Goal: Entertainment & Leisure: Consume media (video, audio)

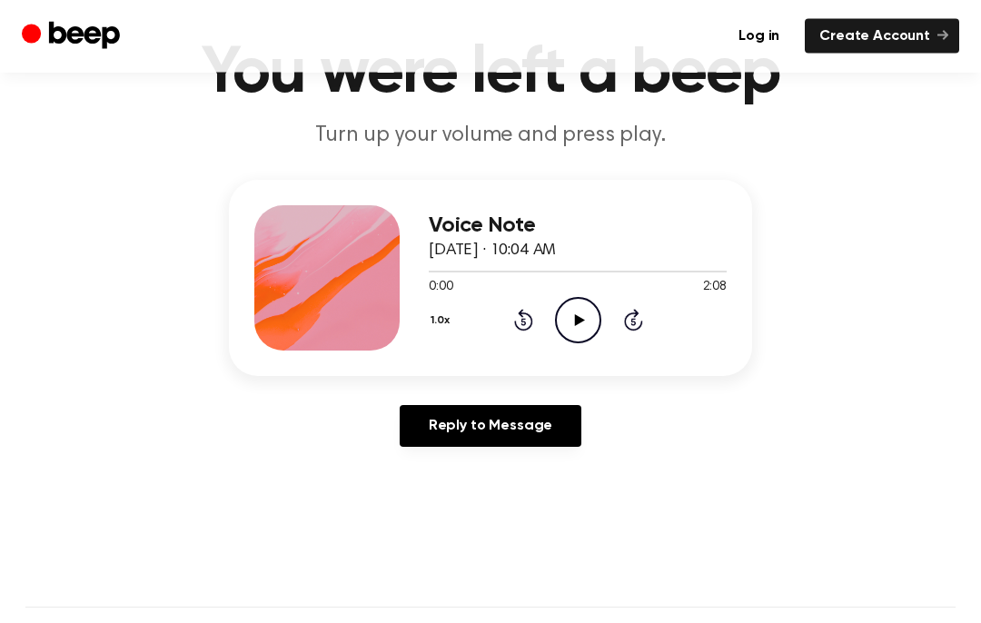
scroll to position [90, 0]
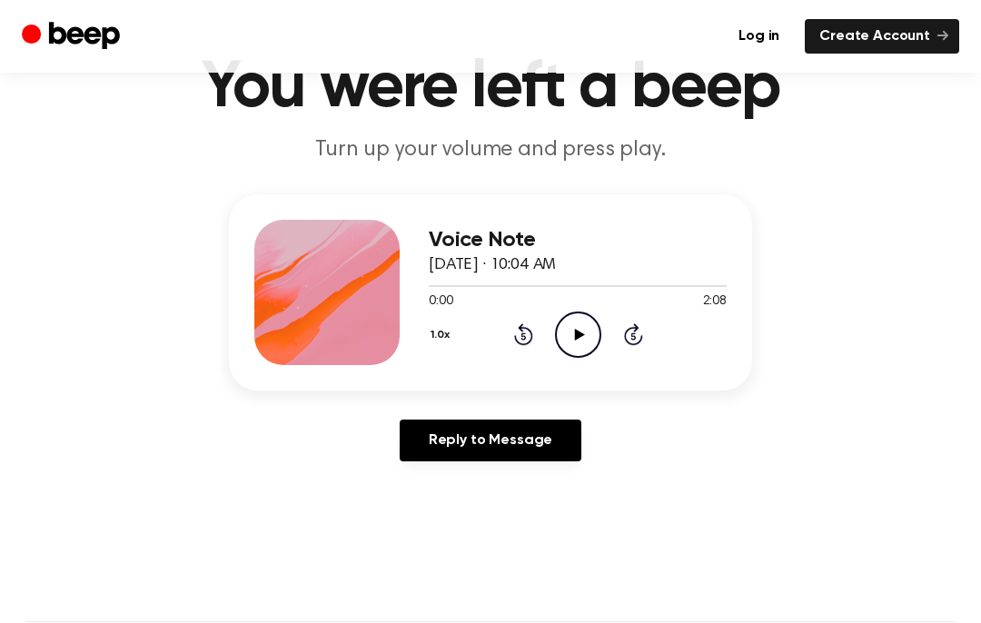
click at [573, 329] on icon "Play Audio" at bounding box center [578, 335] width 46 height 46
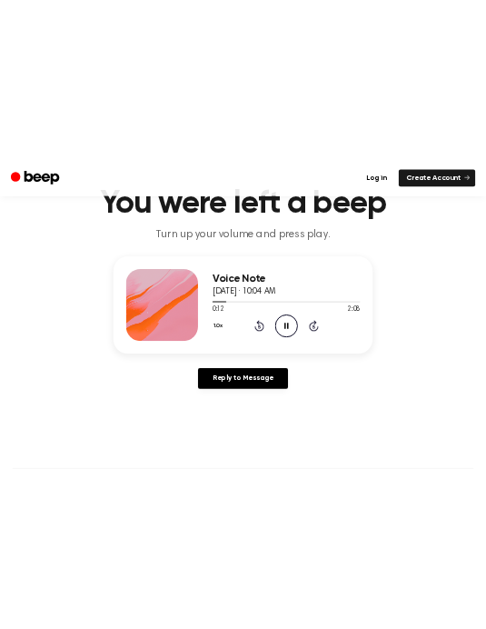
scroll to position [45, 0]
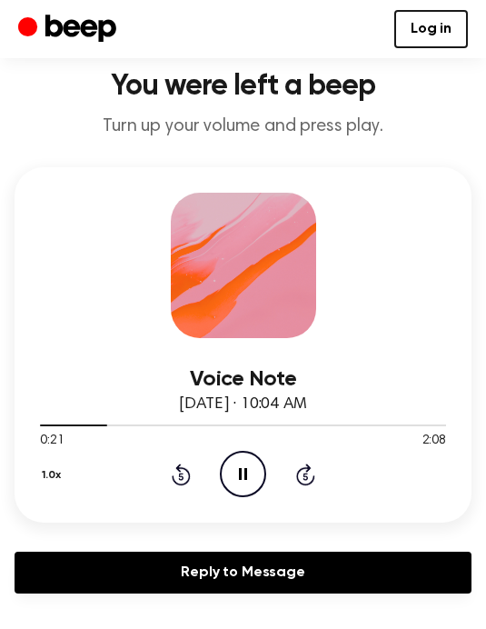
click at [163, 483] on div "1.0x Rewind 5 seconds Pause Audio Skip 5 seconds" at bounding box center [243, 474] width 406 height 46
click at [177, 471] on icon "Rewind 5 seconds" at bounding box center [181, 474] width 20 height 24
click at [180, 476] on icon at bounding box center [181, 475] width 5 height 7
click at [172, 472] on icon "Rewind 5 seconds" at bounding box center [181, 474] width 20 height 24
click at [179, 483] on icon at bounding box center [181, 474] width 19 height 22
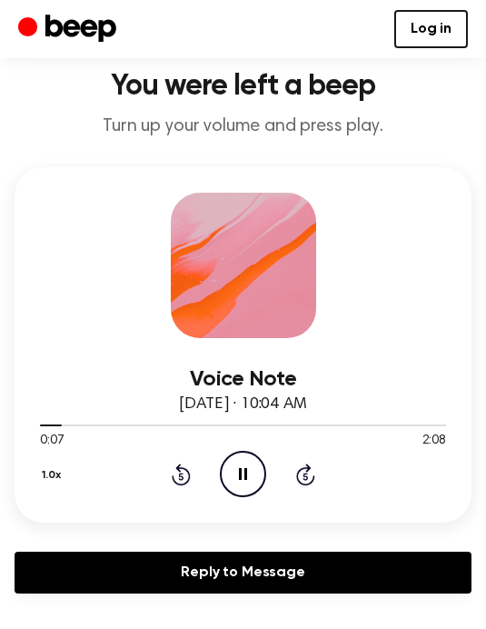
click at [183, 467] on icon at bounding box center [181, 474] width 19 height 22
click at [175, 482] on icon at bounding box center [181, 474] width 19 height 22
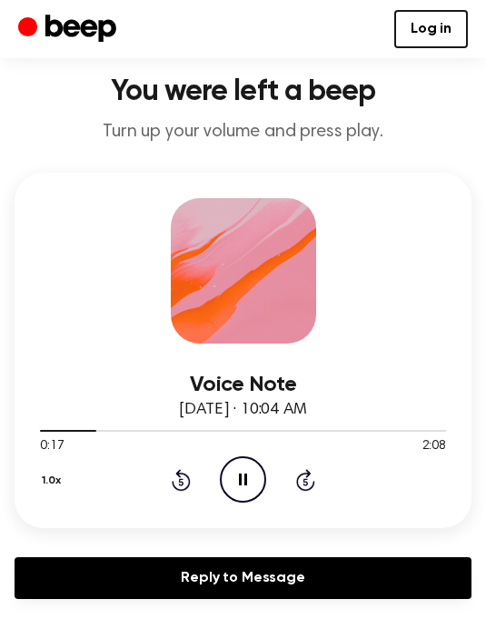
scroll to position [31, 0]
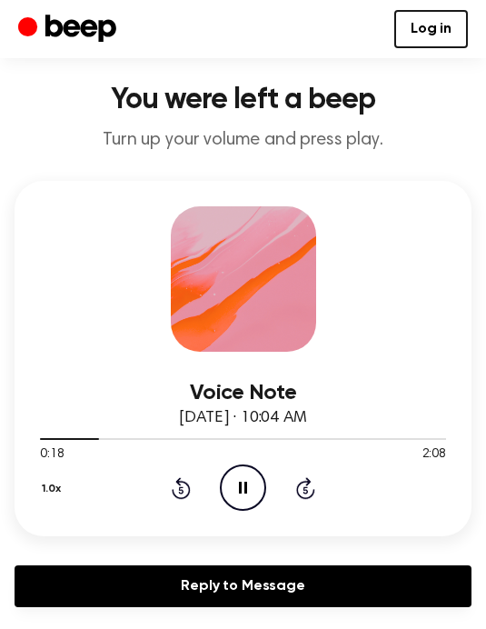
click at [177, 491] on icon "Rewind 5 seconds" at bounding box center [181, 488] width 20 height 24
click at [177, 477] on icon "Rewind 5 seconds" at bounding box center [181, 488] width 20 height 24
click at [172, 480] on icon "Rewind 5 seconds" at bounding box center [181, 488] width 20 height 24
click at [184, 495] on icon at bounding box center [181, 488] width 19 height 22
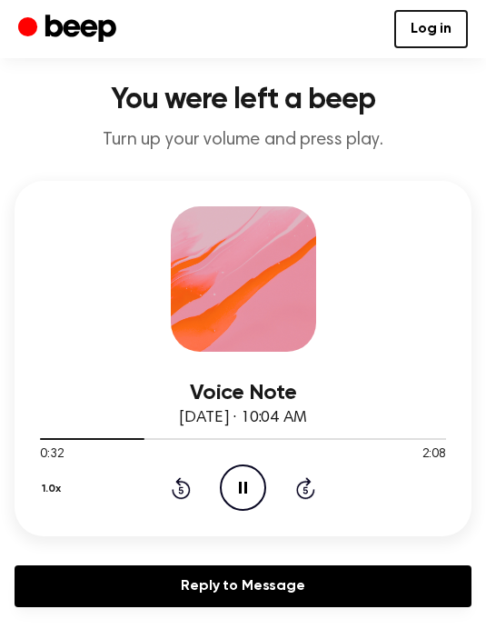
click at [179, 495] on icon "Rewind 5 seconds" at bounding box center [181, 488] width 20 height 24
click at [182, 492] on icon "Rewind 5 seconds" at bounding box center [181, 488] width 20 height 24
click at [177, 492] on icon "Rewind 5 seconds" at bounding box center [181, 488] width 20 height 24
click at [177, 491] on icon "Rewind 5 seconds" at bounding box center [181, 488] width 20 height 24
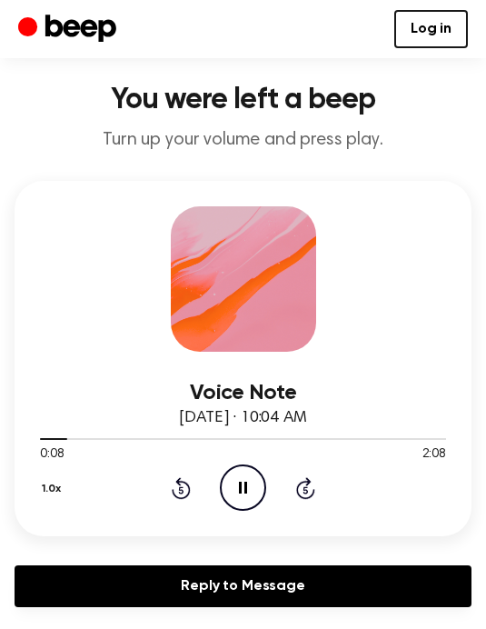
click at [182, 492] on icon "Rewind 5 seconds" at bounding box center [181, 488] width 20 height 24
click at [254, 494] on icon "Pause Audio" at bounding box center [243, 487] width 46 height 46
click at [246, 487] on icon at bounding box center [245, 488] width 10 height 12
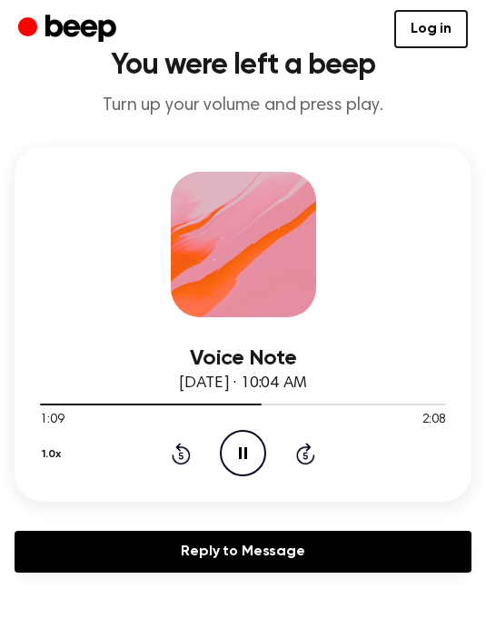
scroll to position [0, 0]
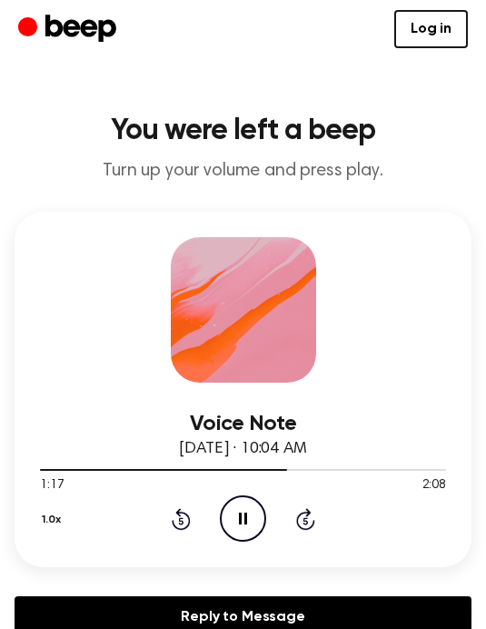
click at [239, 526] on icon "Pause Audio" at bounding box center [243, 518] width 46 height 46
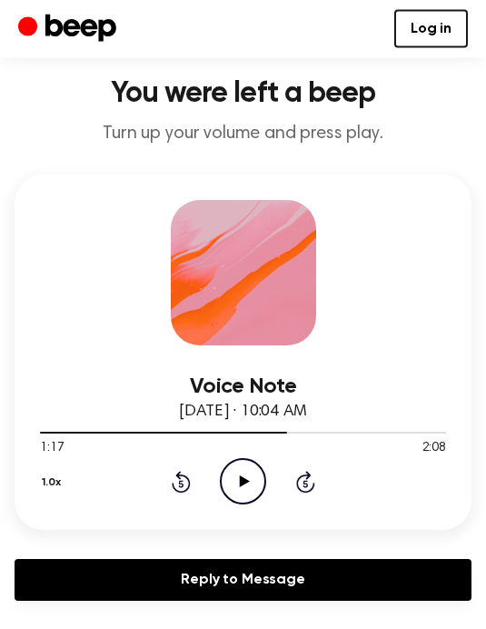
scroll to position [33, 0]
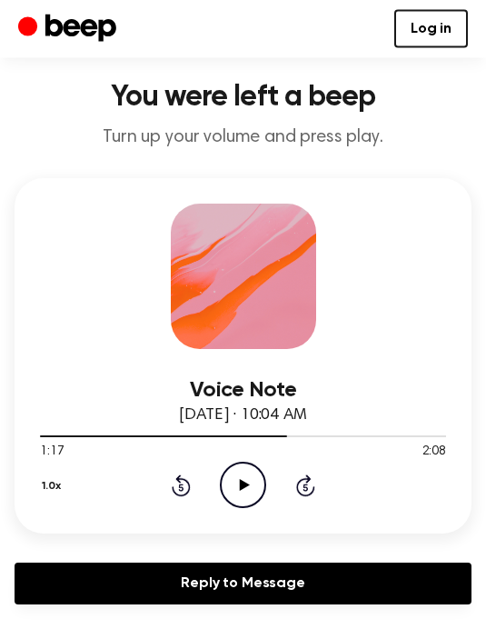
click at [176, 483] on icon "Rewind 5 seconds" at bounding box center [181, 486] width 20 height 24
click at [189, 476] on icon "Rewind 5 seconds" at bounding box center [181, 485] width 20 height 24
click at [191, 479] on div "1.0x Rewind 5 seconds Play Audio Skip 5 seconds" at bounding box center [243, 485] width 406 height 46
click at [189, 482] on icon at bounding box center [181, 485] width 19 height 22
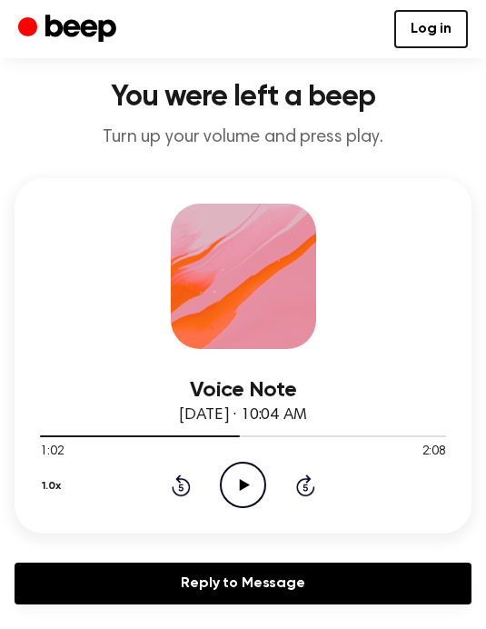
click at [189, 482] on icon at bounding box center [181, 485] width 19 height 22
click at [189, 473] on icon "Rewind 5 seconds" at bounding box center [181, 485] width 20 height 24
click at [197, 482] on div "1.0x Rewind 5 seconds Play Audio Skip 5 seconds" at bounding box center [243, 485] width 406 height 46
click at [186, 493] on icon at bounding box center [181, 485] width 19 height 22
click at [182, 502] on div "1.0x Rewind 5 seconds Play Audio Skip 5 seconds" at bounding box center [243, 485] width 406 height 46
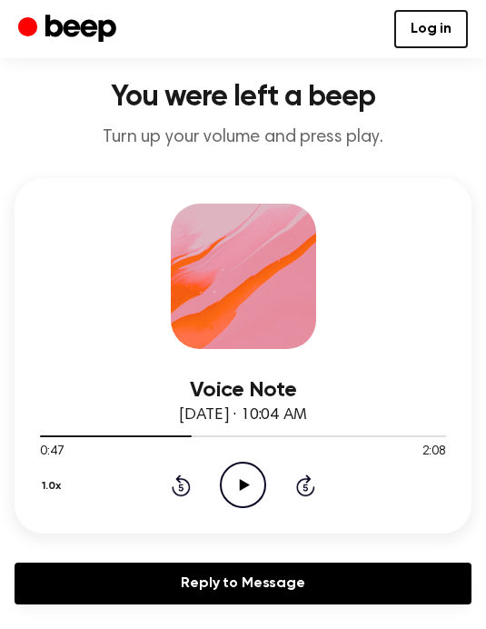
click at [179, 491] on icon "Rewind 5 seconds" at bounding box center [181, 485] width 20 height 24
click at [178, 491] on icon "Rewind 5 seconds" at bounding box center [181, 485] width 20 height 24
click at [174, 491] on icon at bounding box center [181, 485] width 19 height 22
click at [161, 493] on div "1.0x Rewind 5 seconds Play Audio Skip 5 seconds" at bounding box center [243, 485] width 406 height 46
click at [179, 488] on icon "Rewind 5 seconds" at bounding box center [181, 485] width 20 height 24
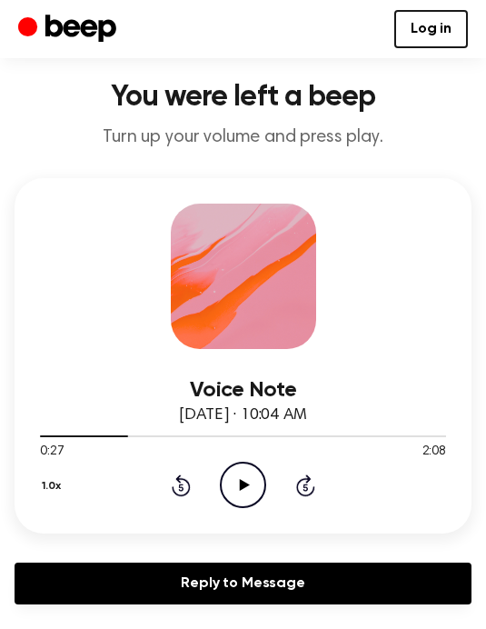
click at [174, 492] on icon at bounding box center [181, 485] width 19 height 22
click at [178, 492] on icon "Rewind 5 seconds" at bounding box center [181, 485] width 20 height 24
click at [186, 480] on icon at bounding box center [181, 485] width 19 height 22
click at [180, 481] on icon at bounding box center [181, 485] width 19 height 22
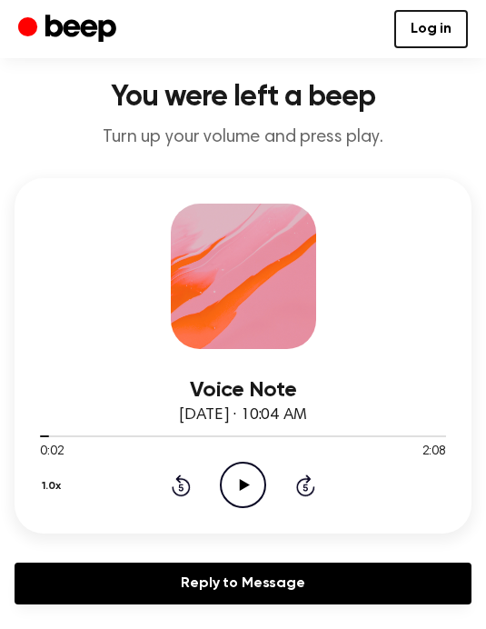
click at [182, 481] on icon "Rewind 5 seconds" at bounding box center [181, 485] width 20 height 24
click at [238, 490] on icon "Play Audio" at bounding box center [243, 485] width 46 height 46
click at [249, 472] on icon "Pause Audio" at bounding box center [243, 485] width 46 height 46
click at [241, 489] on icon at bounding box center [245, 485] width 10 height 12
click at [177, 492] on icon "Rewind 5 seconds" at bounding box center [181, 485] width 20 height 24
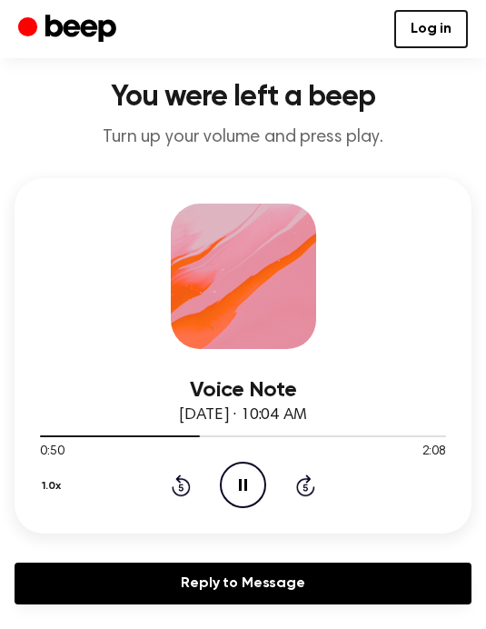
click at [187, 473] on icon "Rewind 5 seconds" at bounding box center [181, 485] width 20 height 24
click at [180, 495] on icon at bounding box center [181, 485] width 19 height 22
click at [183, 486] on icon at bounding box center [181, 486] width 5 height 7
click at [171, 496] on div "1.0x Rewind 5 seconds Pause Audio Skip 5 seconds" at bounding box center [243, 485] width 406 height 46
click at [187, 475] on icon "Rewind 5 seconds" at bounding box center [181, 485] width 20 height 24
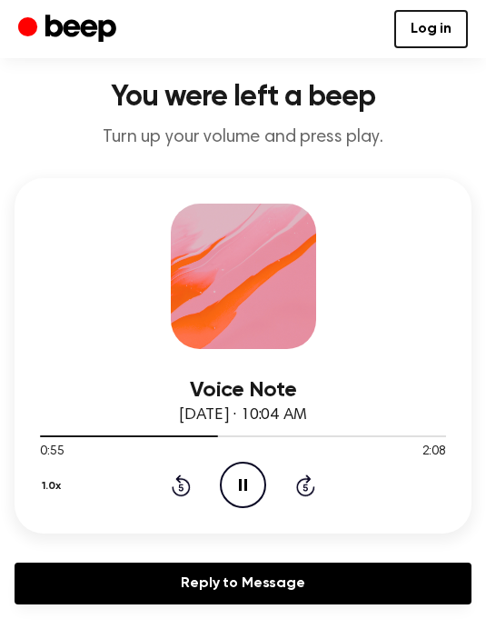
click at [173, 482] on icon "Rewind 5 seconds" at bounding box center [181, 485] width 20 height 24
click at [171, 485] on icon "Rewind 5 seconds" at bounding box center [181, 485] width 20 height 24
click at [173, 489] on icon at bounding box center [181, 485] width 19 height 22
click at [178, 486] on icon "Rewind 5 seconds" at bounding box center [181, 485] width 20 height 24
click at [179, 477] on icon at bounding box center [181, 485] width 19 height 22
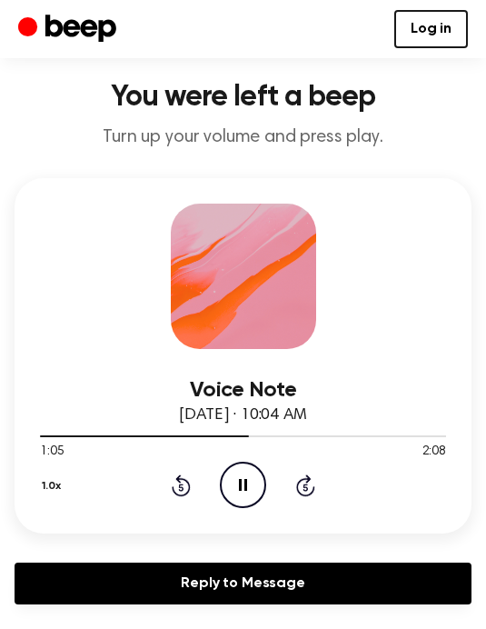
click at [176, 491] on icon "Rewind 5 seconds" at bounding box center [181, 485] width 20 height 24
click at [166, 492] on div "1.0x Rewind 5 seconds Pause Audio Skip 5 seconds" at bounding box center [243, 485] width 406 height 46
click at [183, 489] on icon at bounding box center [181, 486] width 5 height 7
click at [189, 484] on icon at bounding box center [181, 485] width 19 height 22
click at [187, 479] on icon at bounding box center [181, 485] width 19 height 22
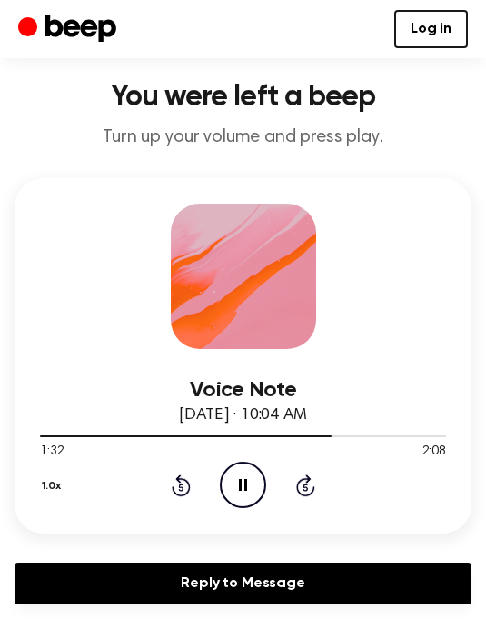
click at [186, 485] on icon "Rewind 5 seconds" at bounding box center [181, 485] width 20 height 24
click at [187, 489] on icon "Rewind 5 seconds" at bounding box center [181, 485] width 20 height 24
click at [174, 489] on icon at bounding box center [181, 485] width 19 height 22
click at [255, 486] on icon "Pause Audio" at bounding box center [243, 485] width 46 height 46
click at [183, 492] on icon "Rewind 5 seconds" at bounding box center [181, 485] width 20 height 24
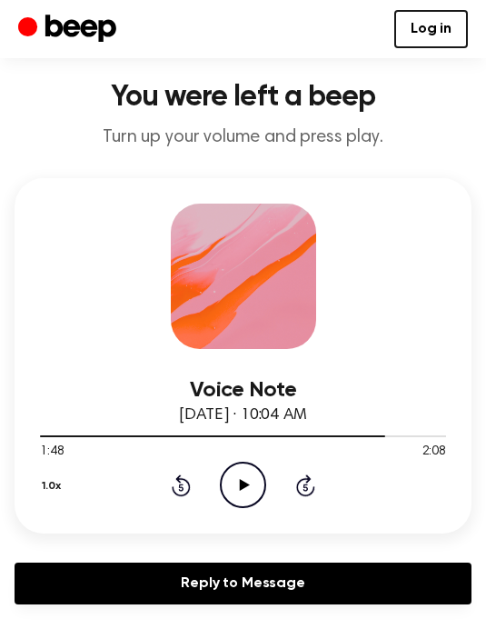
click at [252, 490] on icon "Play Audio" at bounding box center [243, 485] width 46 height 46
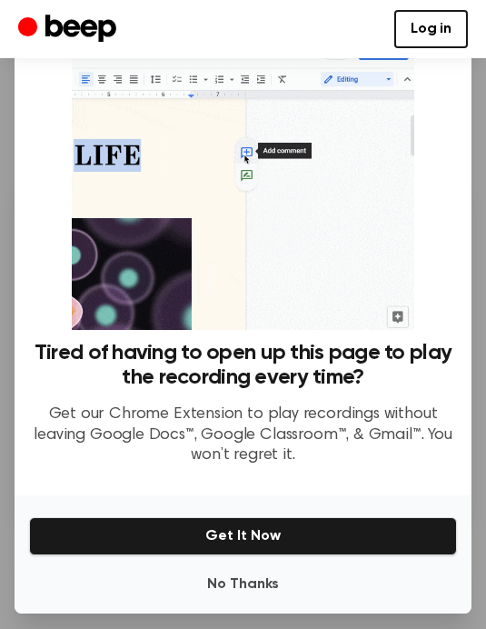
click at [248, 591] on button "No Thanks" at bounding box center [243, 584] width 428 height 36
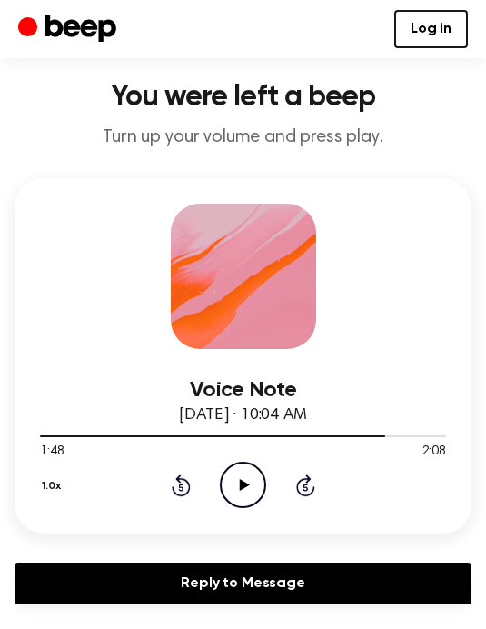
click at [243, 485] on icon at bounding box center [245, 485] width 10 height 12
click at [171, 488] on icon "Rewind 5 seconds" at bounding box center [181, 485] width 20 height 24
click at [181, 482] on icon at bounding box center [181, 485] width 19 height 22
click at [171, 485] on icon "Rewind 5 seconds" at bounding box center [181, 485] width 20 height 24
click at [167, 472] on div "1.0x Rewind 5 seconds Pause Audio Skip 5 seconds" at bounding box center [243, 485] width 406 height 46
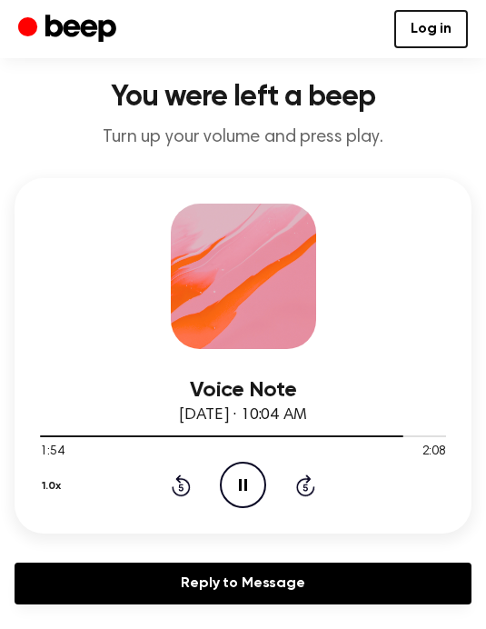
click at [180, 486] on icon at bounding box center [181, 486] width 5 height 7
click at [167, 478] on div "1.0x Rewind 5 seconds Pause Audio Skip 5 seconds" at bounding box center [243, 485] width 406 height 46
click at [174, 476] on icon "Rewind 5 seconds" at bounding box center [181, 485] width 20 height 24
click at [176, 492] on icon at bounding box center [181, 485] width 19 height 22
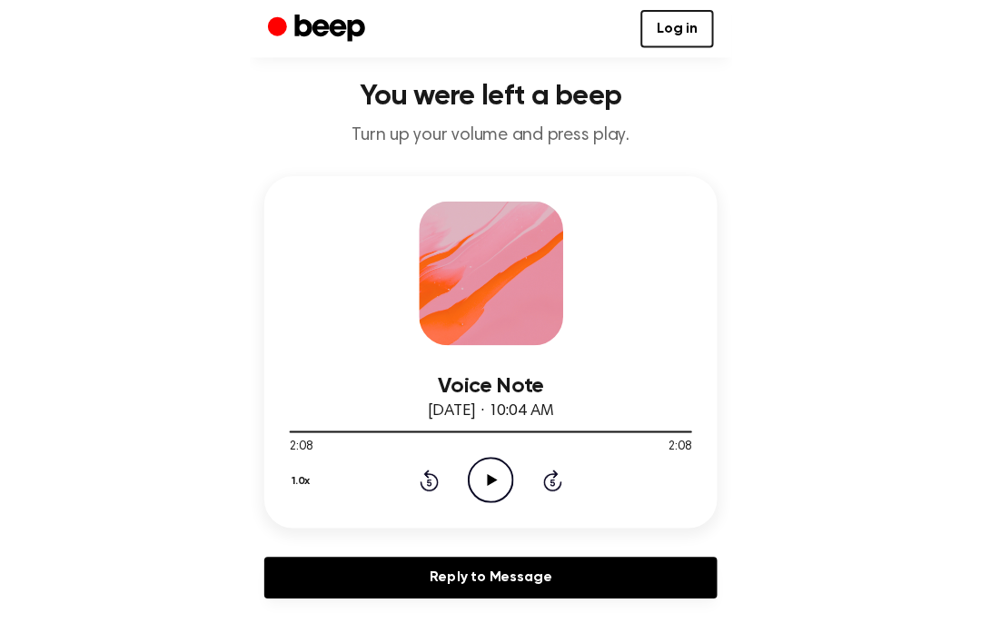
scroll to position [79, 0]
